Goal: Task Accomplishment & Management: Manage account settings

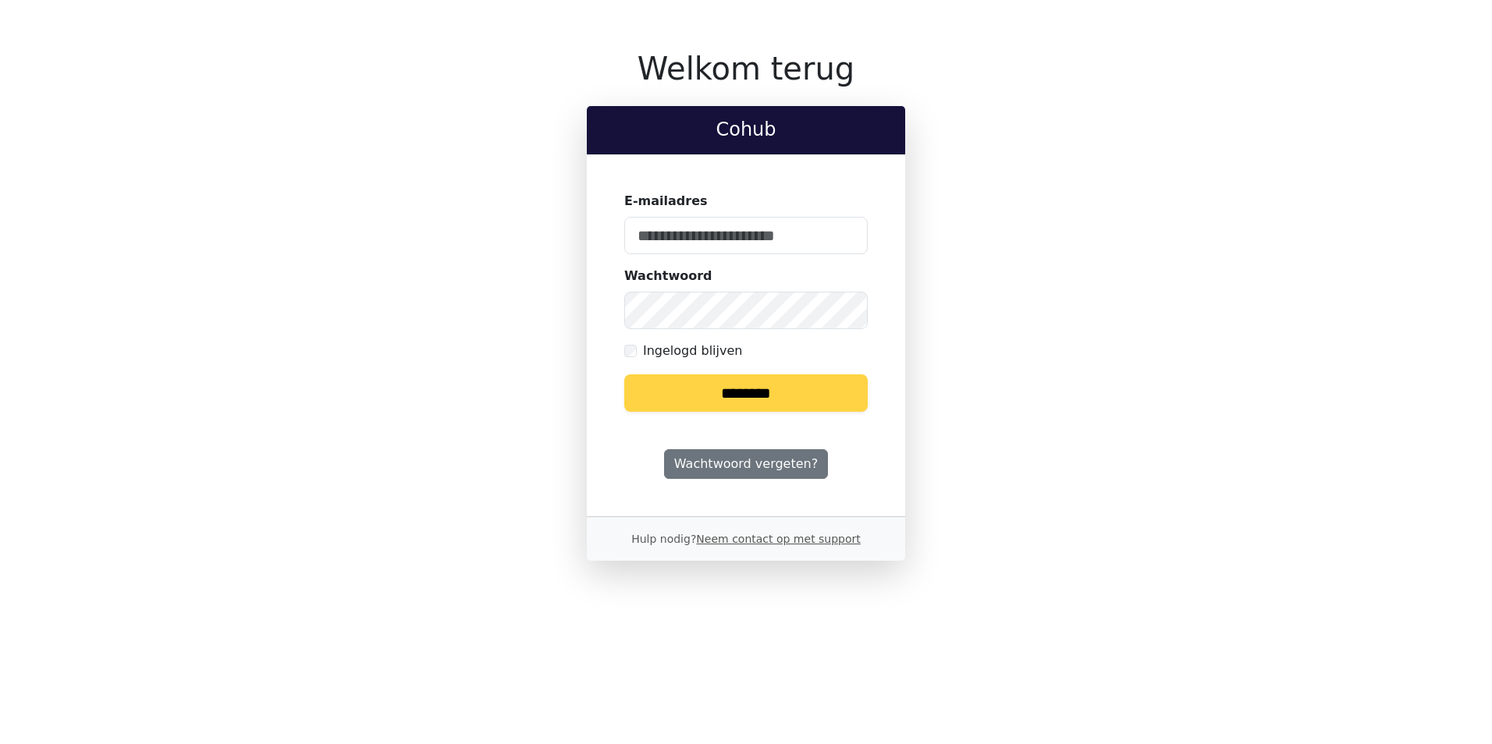
type input "**********"
click at [776, 397] on input "********" at bounding box center [745, 393] width 243 height 37
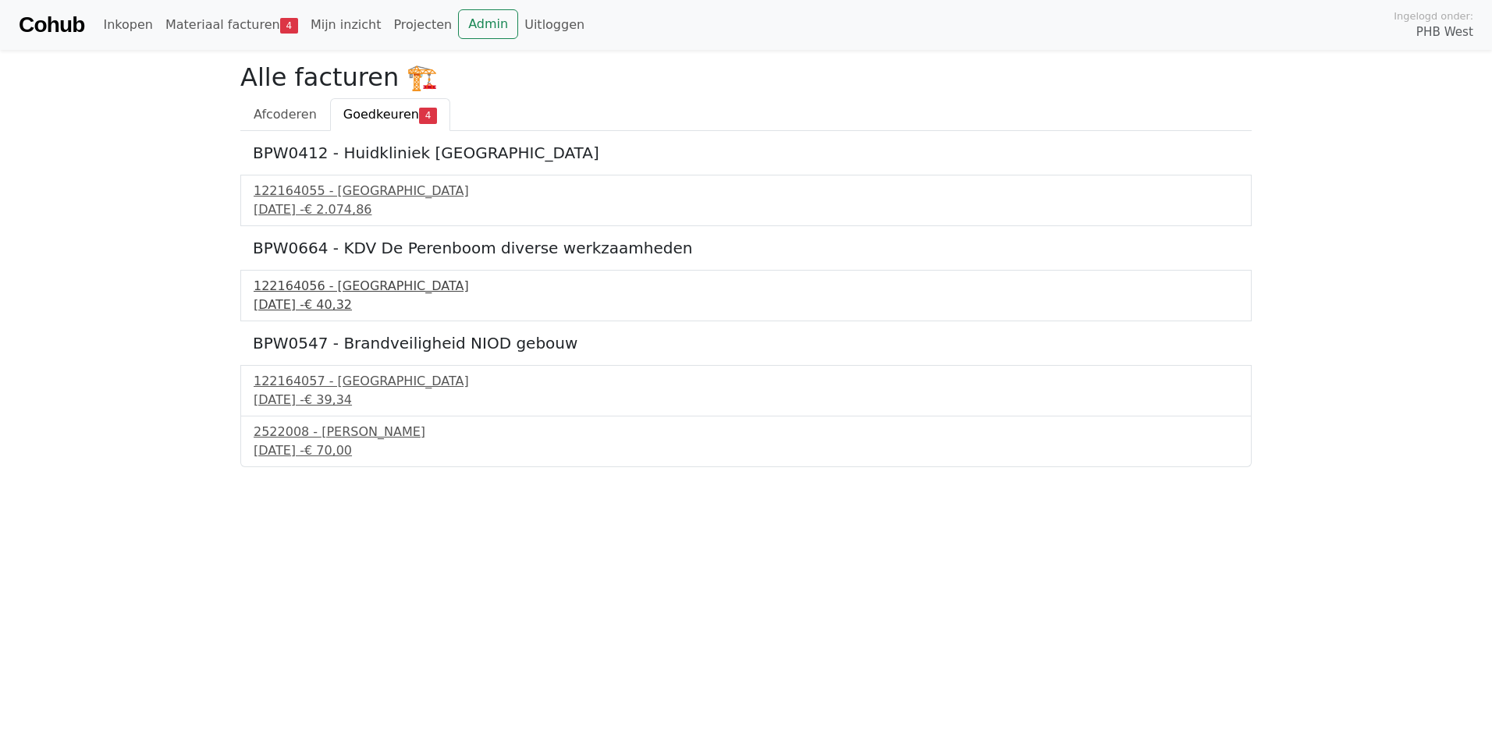
click at [327, 299] on div "17 september 2025 - € 40,32" at bounding box center [746, 305] width 985 height 19
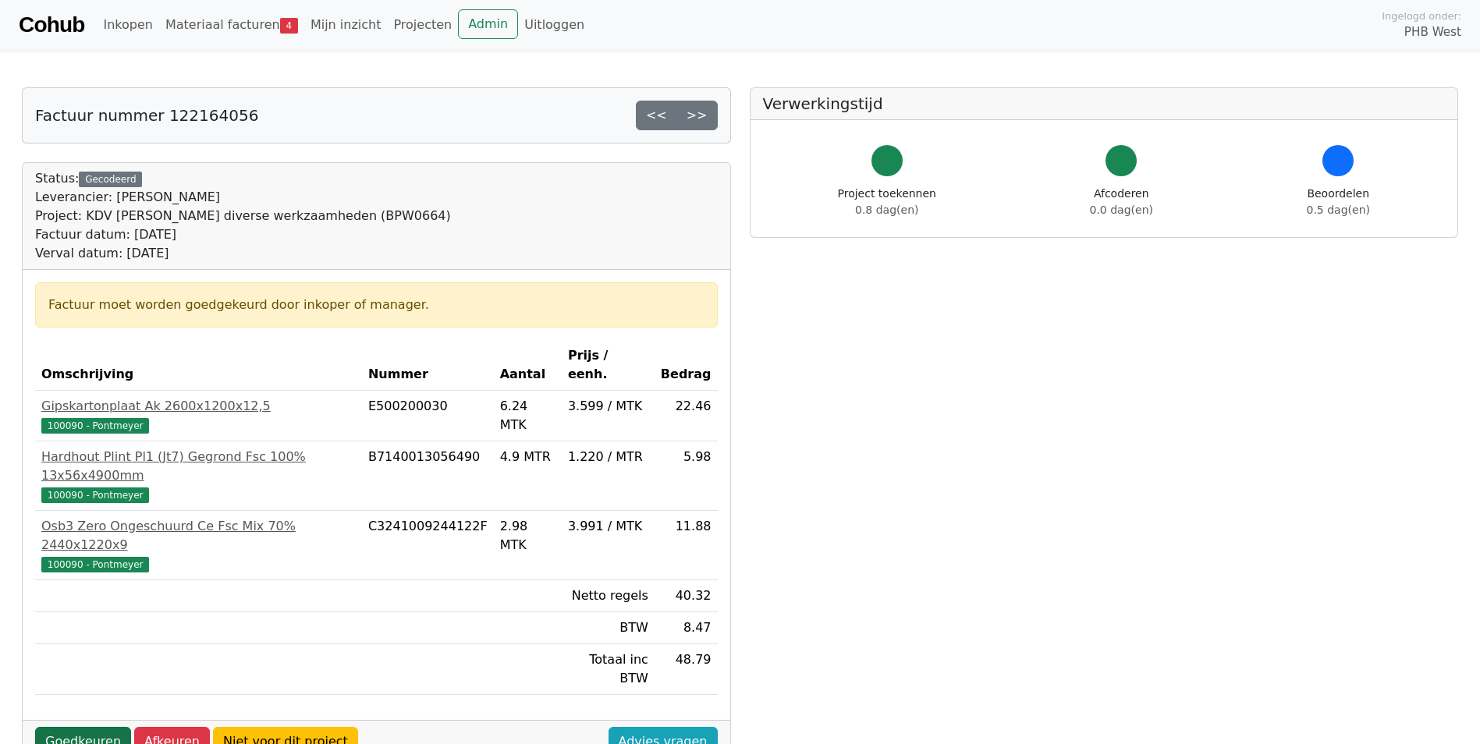
click at [75, 727] on link "Goedkeuren" at bounding box center [83, 742] width 96 height 30
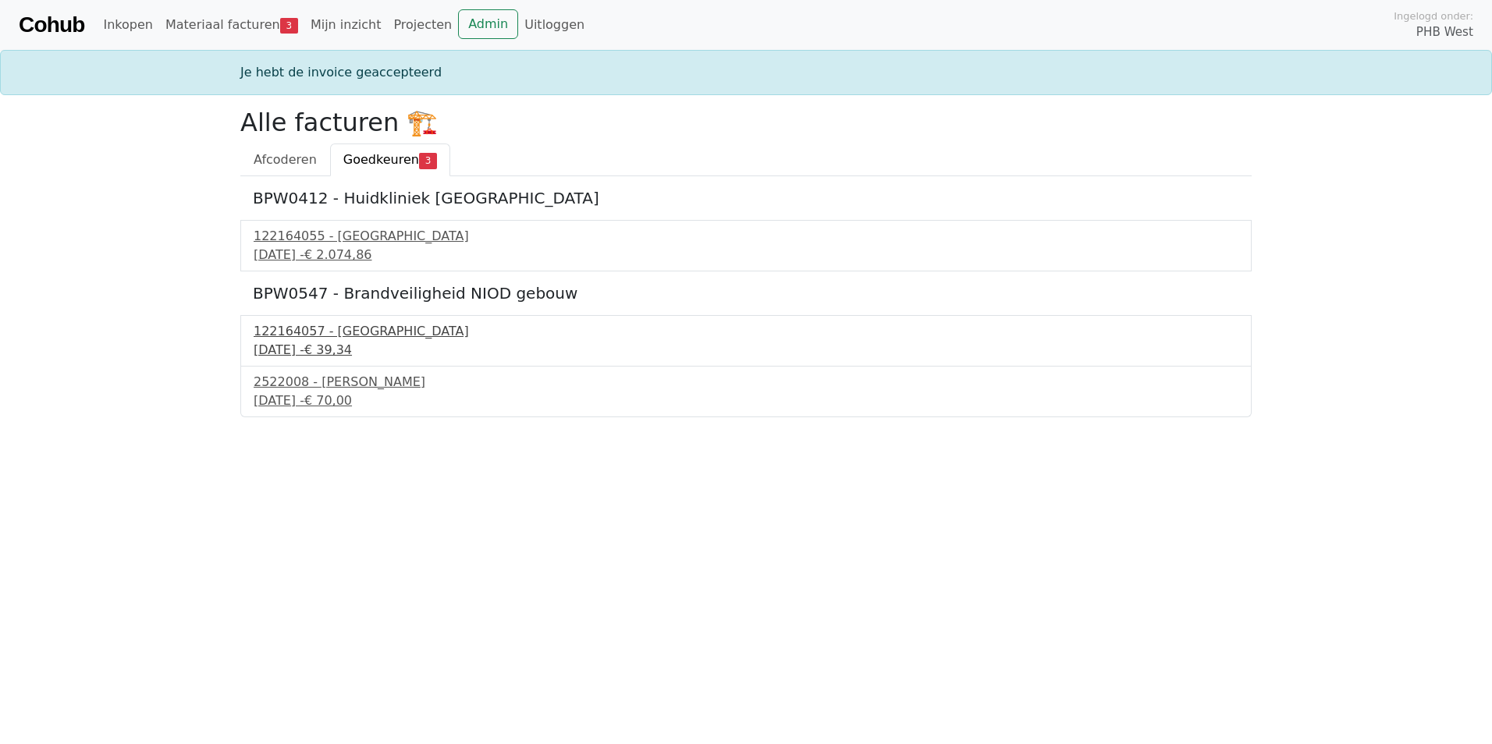
click at [328, 341] on div "17 september 2025 - € 39,34" at bounding box center [746, 350] width 985 height 19
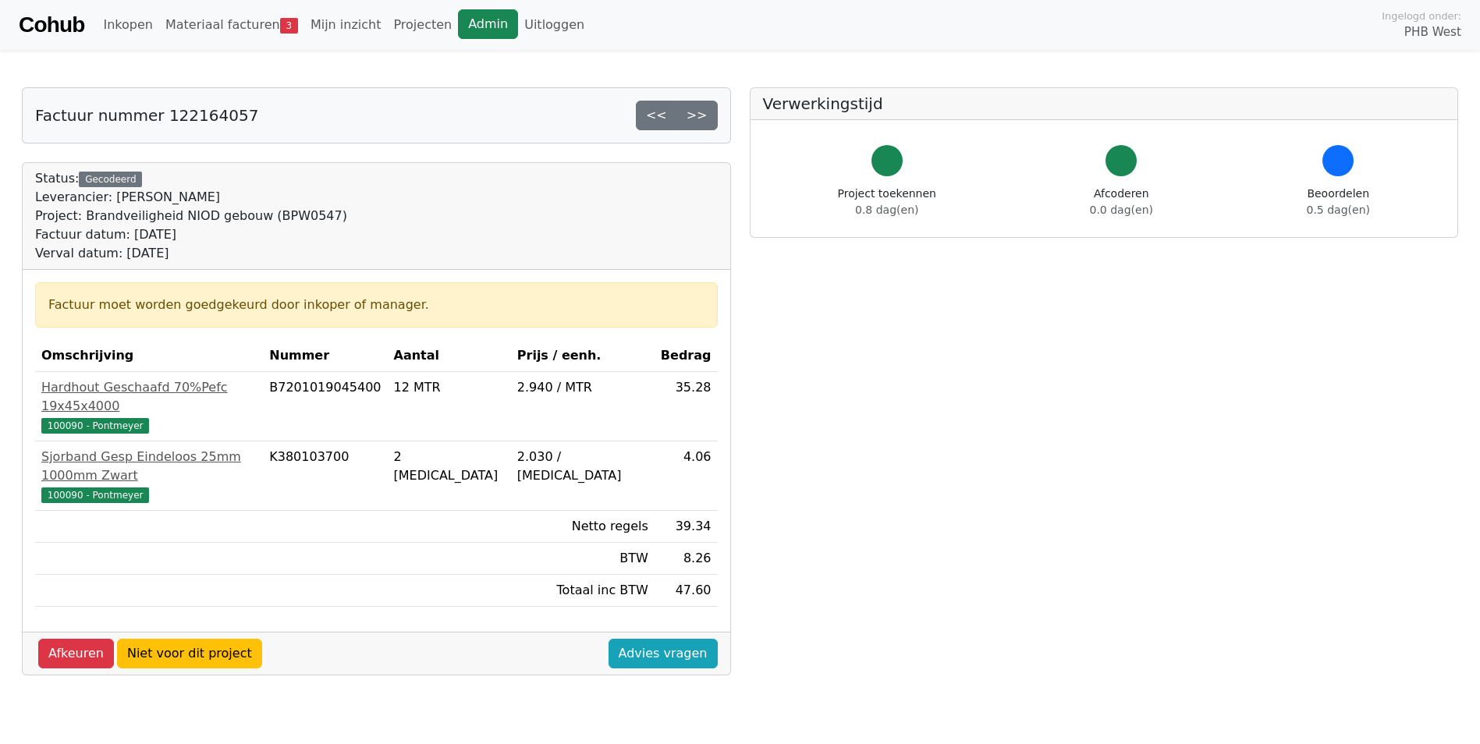
click at [461, 23] on link "Admin" at bounding box center [488, 24] width 60 height 30
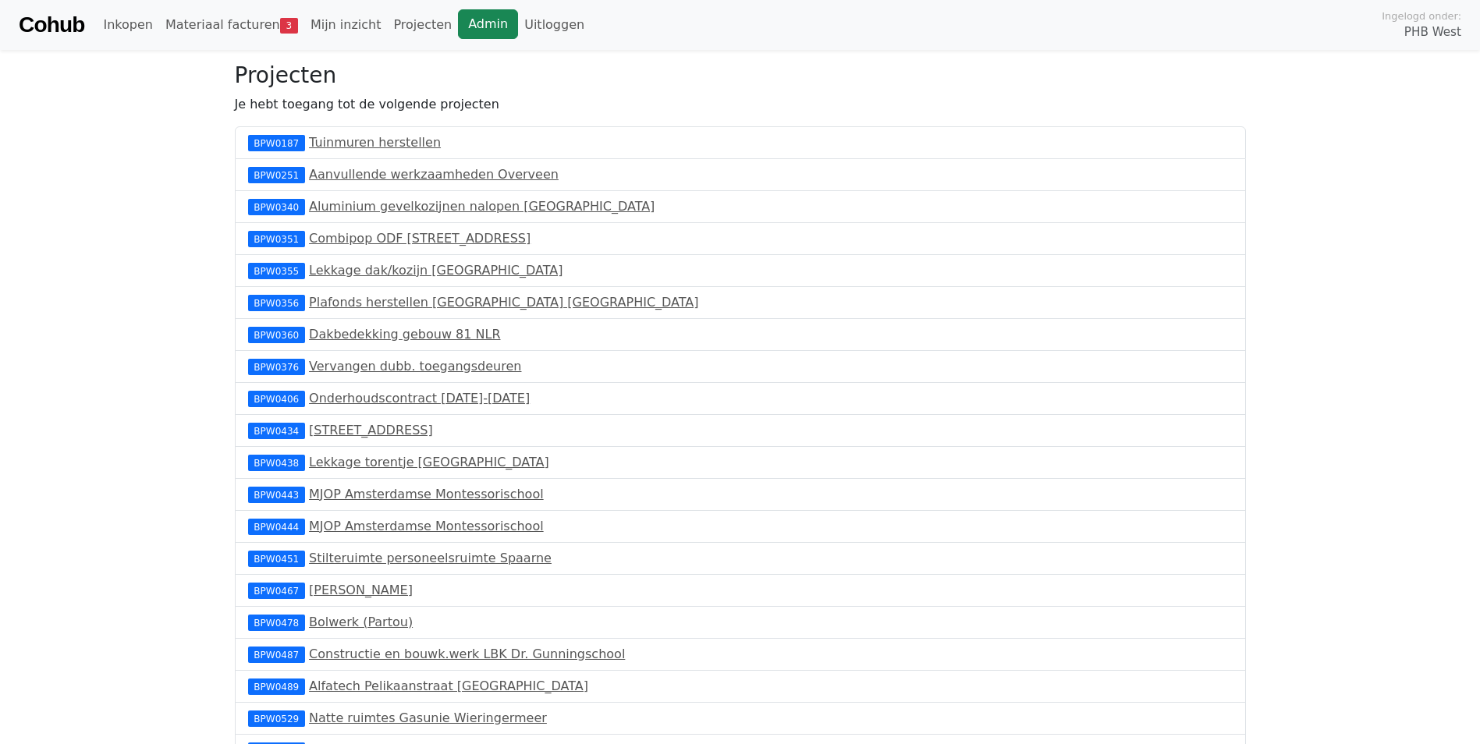
click at [473, 28] on link "Admin" at bounding box center [488, 24] width 60 height 30
click at [458, 17] on link "Admin" at bounding box center [488, 24] width 60 height 30
click at [229, 25] on link "Materiaal facturen 4" at bounding box center [231, 24] width 145 height 31
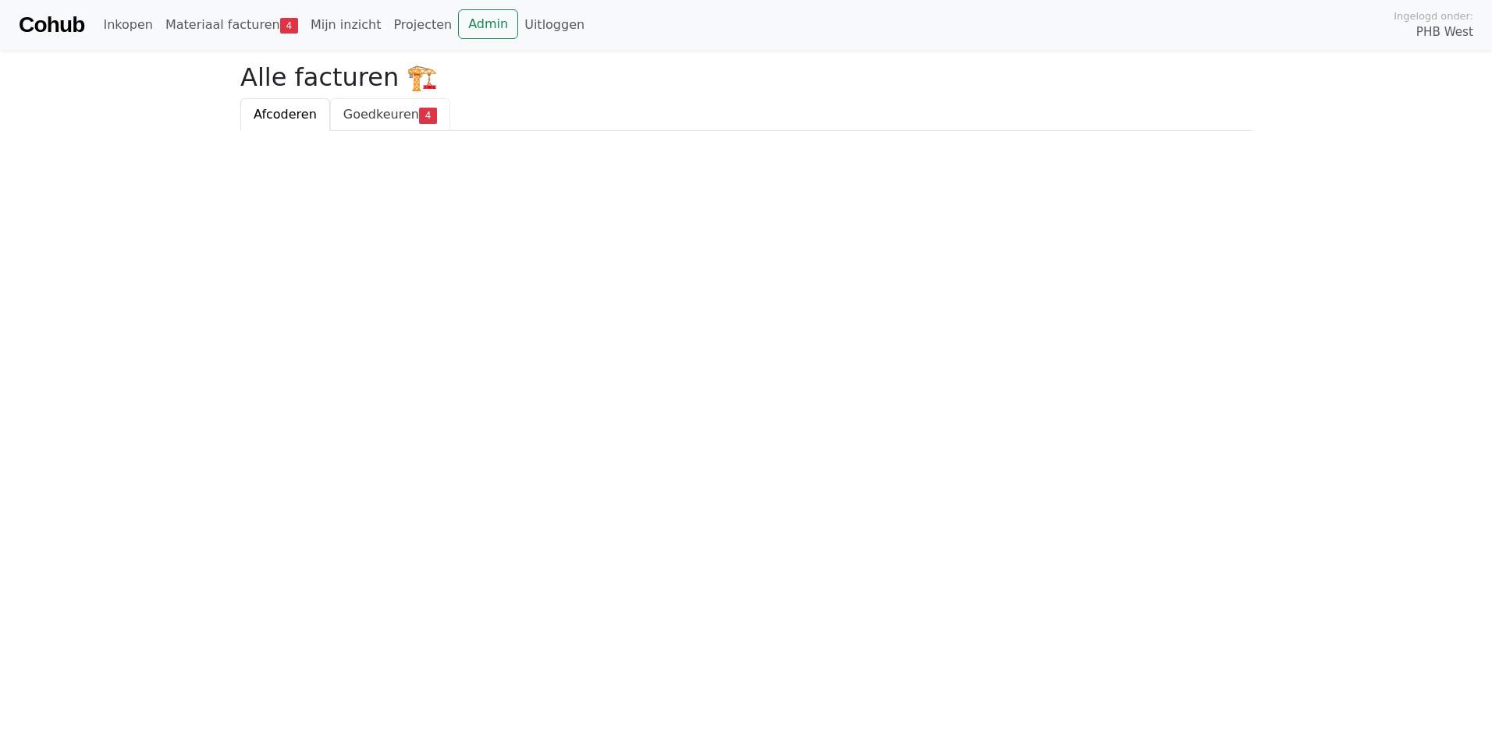
click at [377, 115] on span "Goedkeuren" at bounding box center [381, 114] width 76 height 15
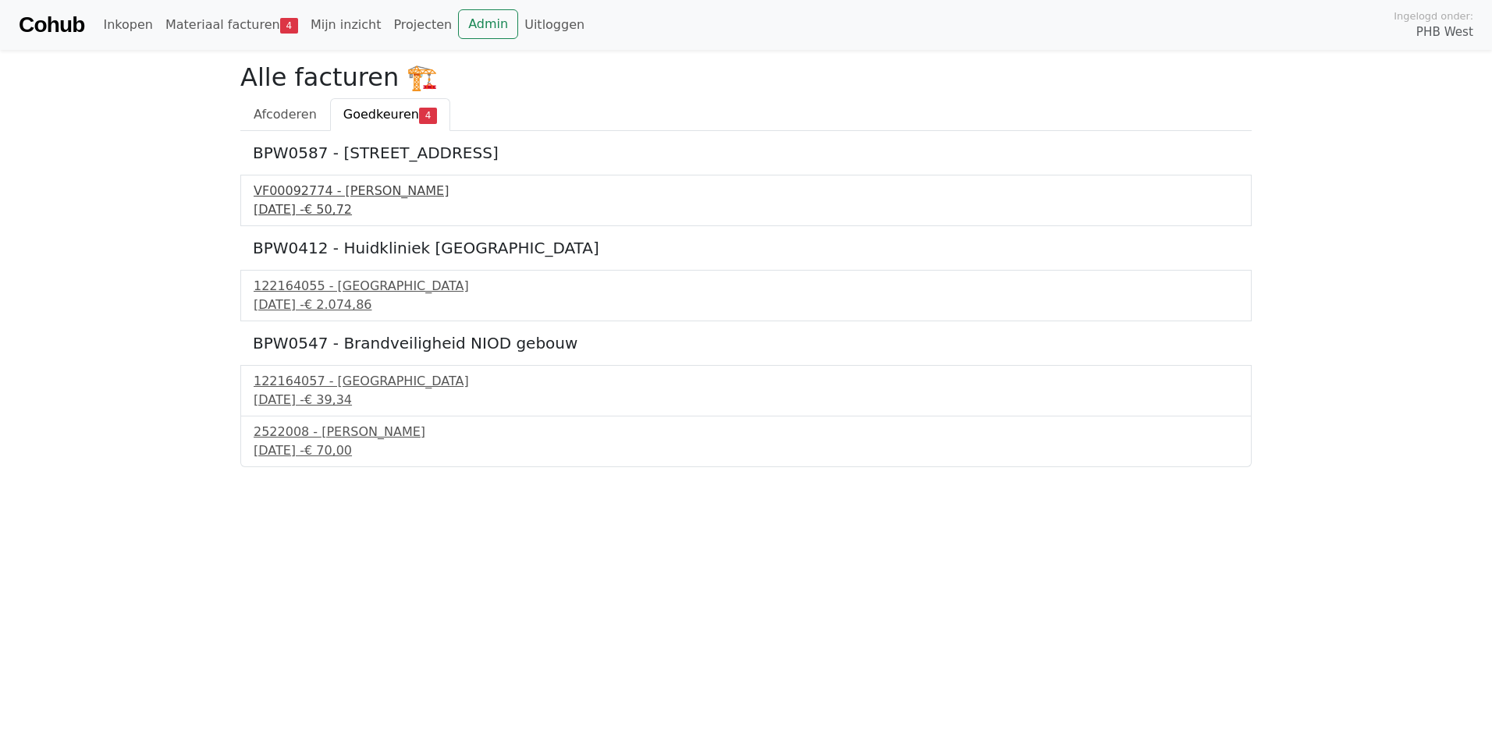
click at [329, 197] on div "VF00092774 - Filippo Bouwcenter" at bounding box center [746, 191] width 985 height 19
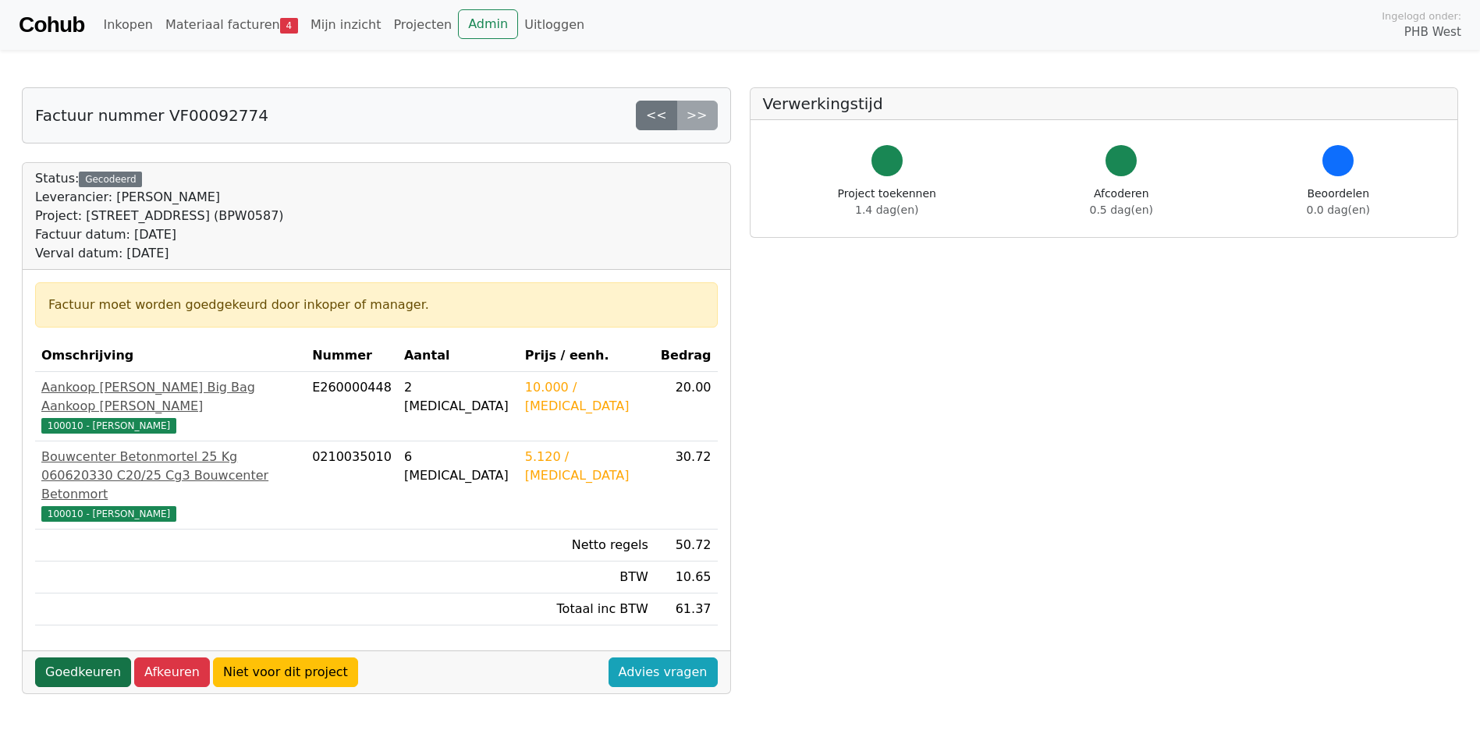
click at [83, 658] on link "Goedkeuren" at bounding box center [83, 673] width 96 height 30
